Goal: Task Accomplishment & Management: Manage account settings

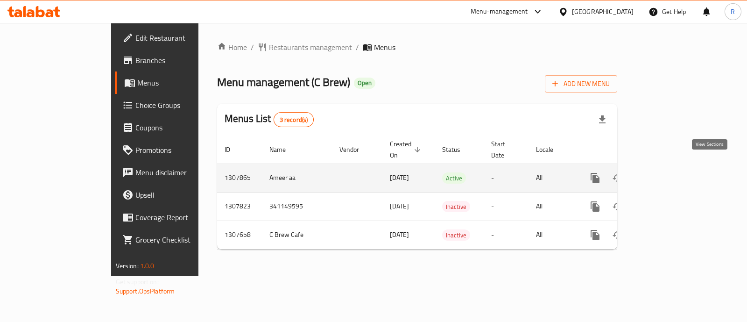
click at [674, 167] on link "enhanced table" at bounding box center [663, 178] width 22 height 22
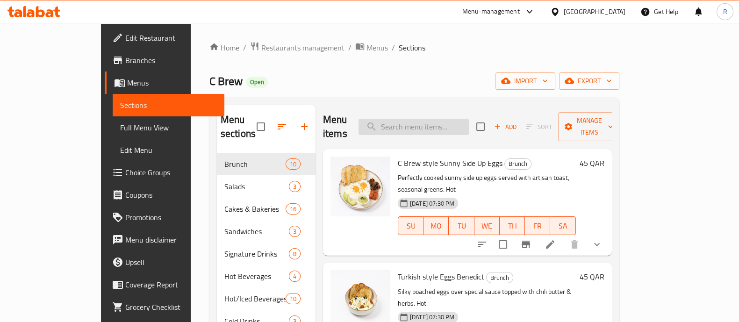
click at [419, 119] on input "search" at bounding box center [413, 127] width 110 height 16
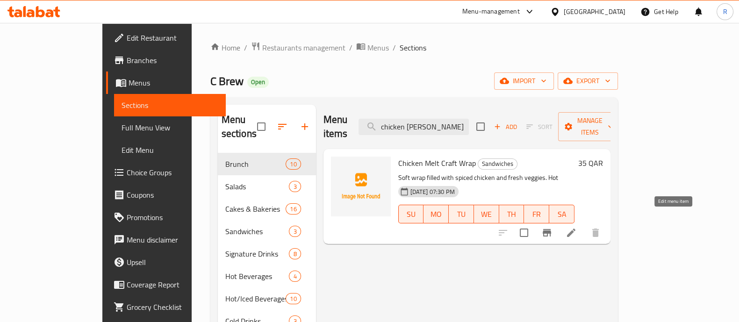
type input "chicken [PERSON_NAME]"
click at [576, 227] on icon at bounding box center [570, 232] width 11 height 11
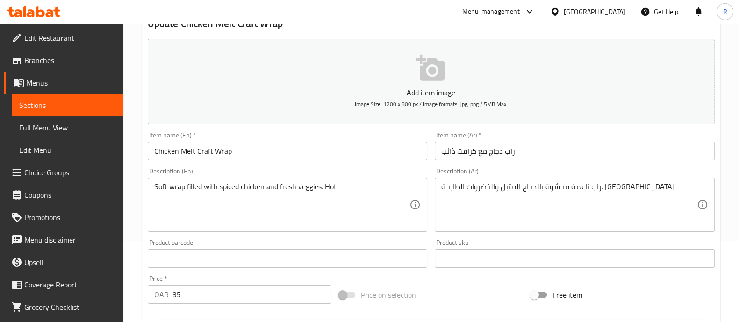
scroll to position [116, 0]
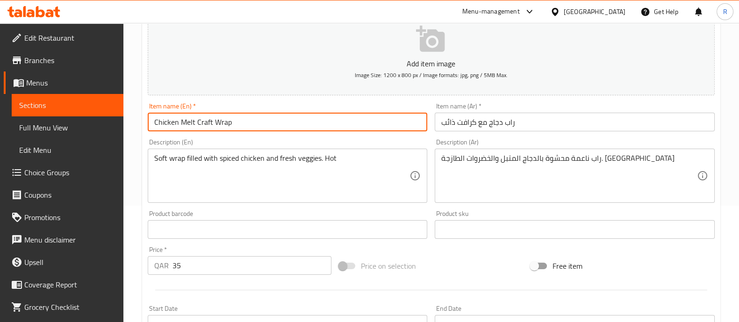
drag, startPoint x: 294, startPoint y: 121, endPoint x: 98, endPoint y: 134, distance: 196.6
click at [98, 134] on div "Edit Restaurant Branches Menus Sections Full Menu View Edit Menu Choice Groups …" at bounding box center [369, 225] width 739 height 637
type input "Chicken Wrap Sandwich"
click at [441, 124] on input "راب دجاج مع كرافت ذائب" at bounding box center [574, 122] width 280 height 19
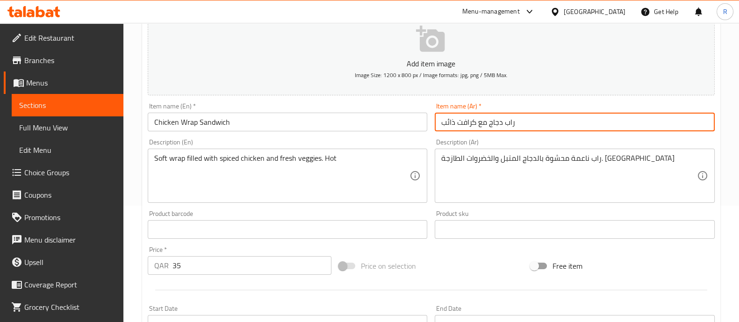
click at [441, 124] on input "راب دجاج مع كرافت ذائب" at bounding box center [574, 122] width 280 height 19
paste input "اندويتش راب الدجاج"
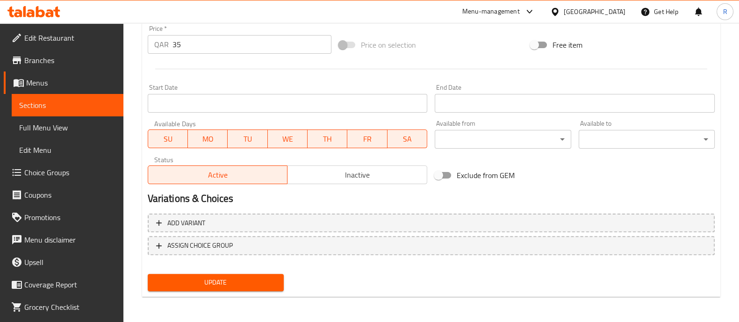
type input "ساندويتش راب الدجاج"
click at [264, 289] on button "Update" at bounding box center [216, 282] width 136 height 17
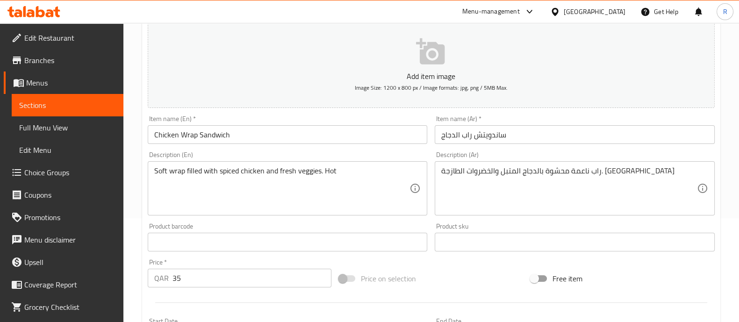
scroll to position [0, 0]
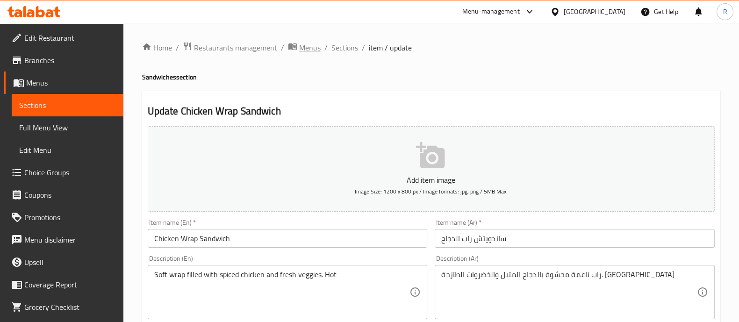
click at [299, 45] on span "Menus" at bounding box center [309, 47] width 21 height 11
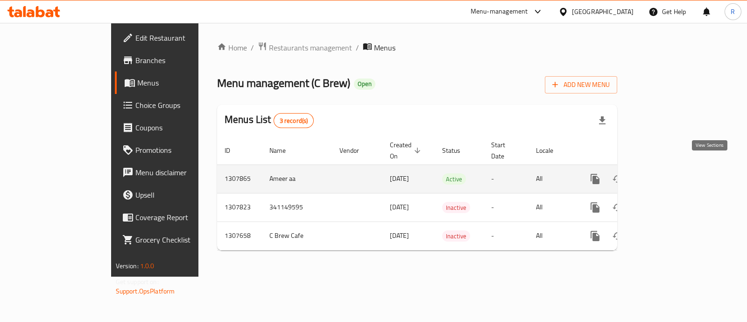
click at [668, 173] on icon "enhanced table" at bounding box center [662, 178] width 11 height 11
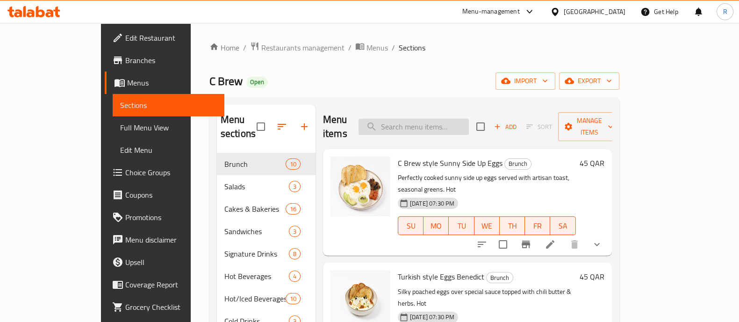
click at [460, 120] on input "search" at bounding box center [413, 127] width 110 height 16
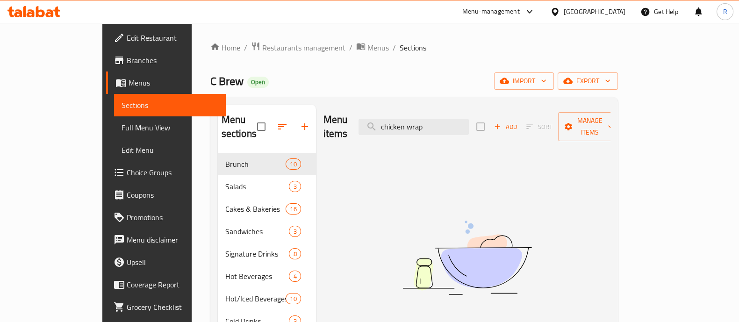
drag, startPoint x: 460, startPoint y: 118, endPoint x: 366, endPoint y: 124, distance: 94.5
click at [366, 124] on div "Menu items chicken wrap Add Sort Manage items" at bounding box center [466, 127] width 287 height 44
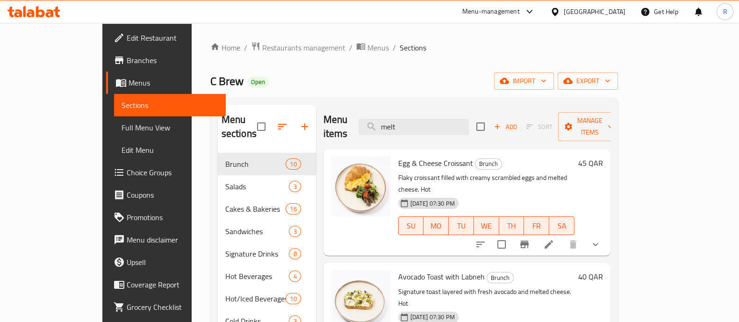
drag, startPoint x: 441, startPoint y: 115, endPoint x: 375, endPoint y: 128, distance: 67.6
click at [375, 128] on div "Menu items melt Add Sort Manage items" at bounding box center [466, 127] width 287 height 44
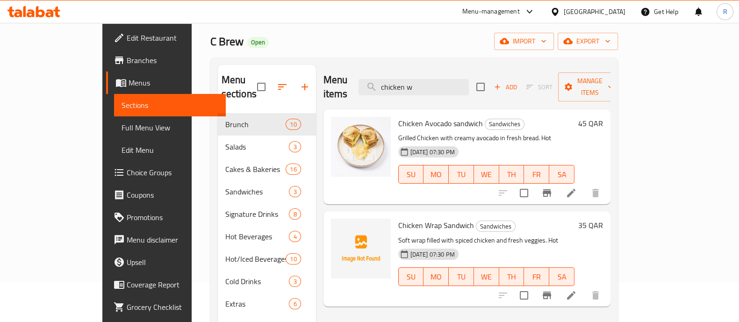
scroll to position [58, 0]
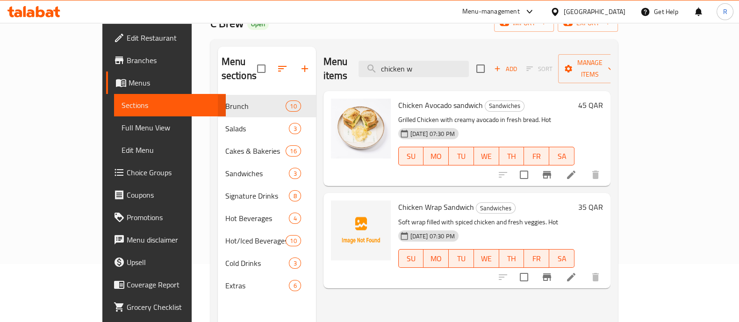
type input "chicken w"
click at [353, 273] on div "Chicken Wrap Sandwich Sandwiches Soft wrap filled with spiced chicken and fresh…" at bounding box center [466, 240] width 287 height 95
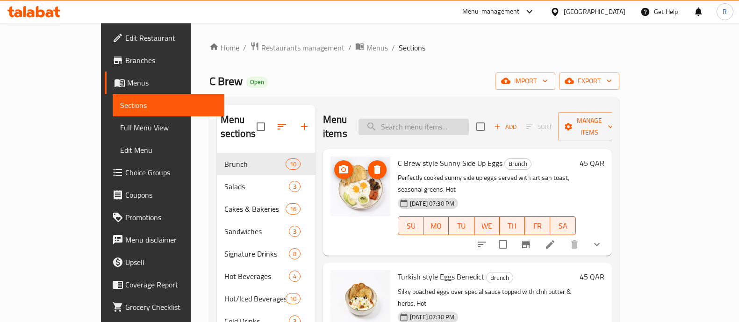
scroll to position [58, 0]
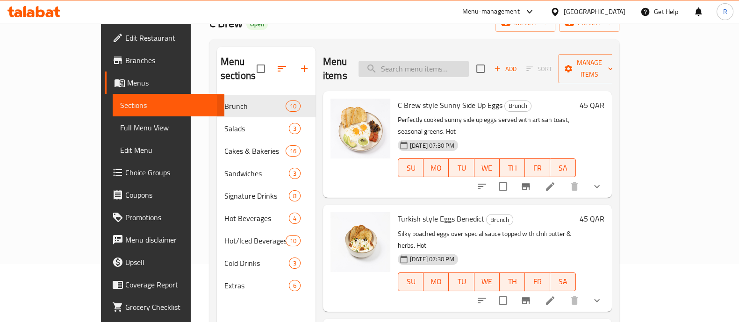
click at [415, 61] on input "search" at bounding box center [413, 69] width 110 height 16
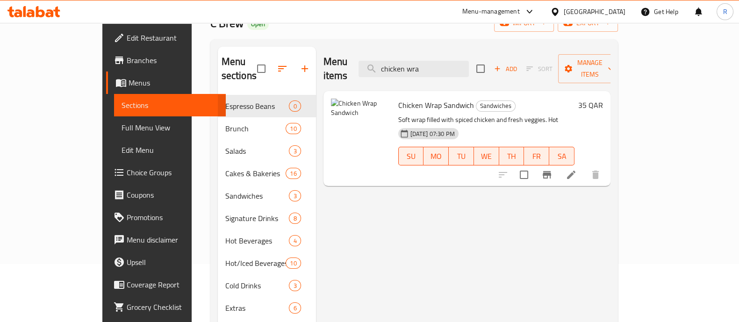
drag, startPoint x: 452, startPoint y: 66, endPoint x: 373, endPoint y: 68, distance: 78.5
click at [373, 68] on div "Menu items chicken wra Add Sort Manage items" at bounding box center [466, 69] width 287 height 44
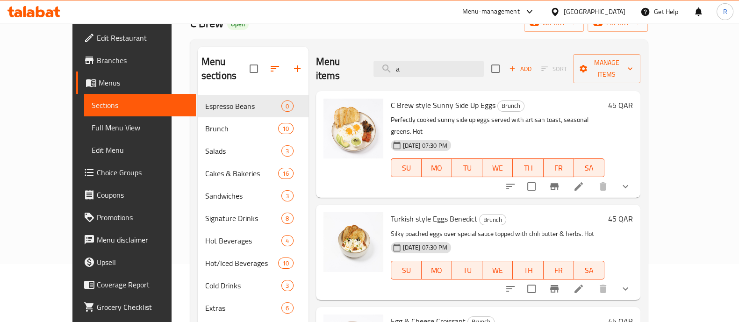
scroll to position [0, 0]
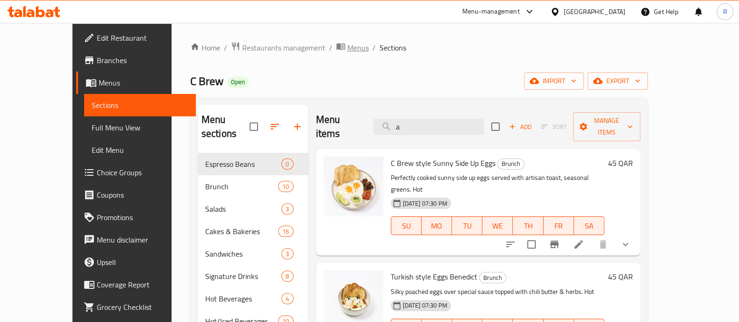
type input "a"
click at [347, 47] on span "Menus" at bounding box center [357, 47] width 21 height 11
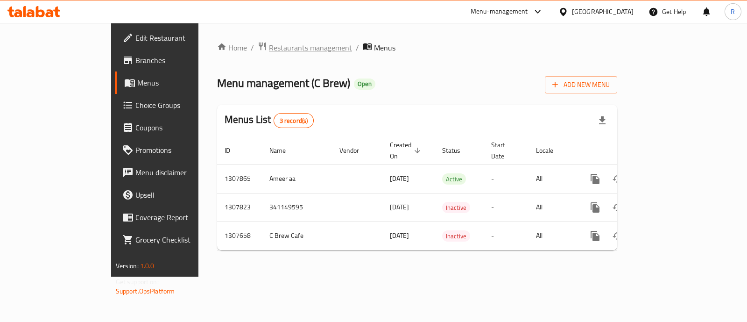
click at [269, 43] on span "Restaurants management" at bounding box center [310, 47] width 83 height 11
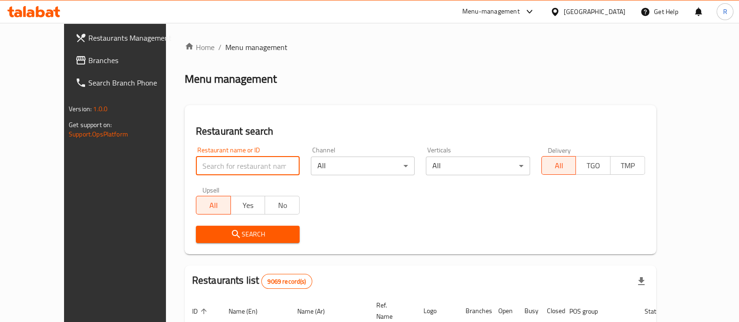
click at [204, 167] on input "search" at bounding box center [248, 165] width 104 height 19
type input "v"
type input "c brew"
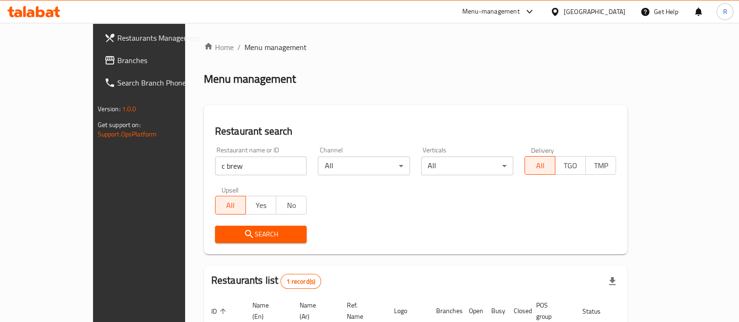
click at [533, 5] on div "Menu-management" at bounding box center [499, 11] width 88 height 22
click at [519, 14] on div "Menu-management" at bounding box center [490, 11] width 57 height 11
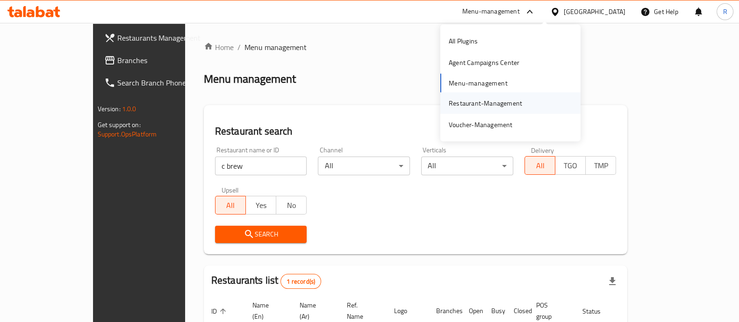
click at [468, 108] on div "Restaurant-Management" at bounding box center [484, 103] width 73 height 10
